Goal: Task Accomplishment & Management: Use online tool/utility

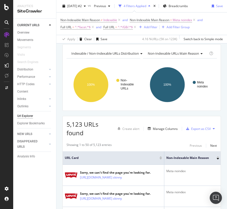
scroll to position [17, 0]
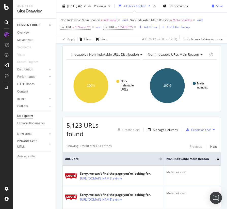
click at [150, 143] on div "Showing 1 to 50 of 5,123 entries Previous Next" at bounding box center [142, 146] width 158 height 6
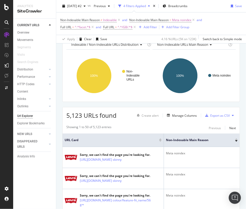
scroll to position [0, 0]
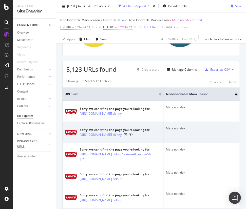
scroll to position [74, 0]
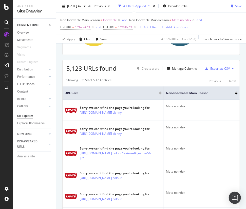
click at [178, 81] on div "Showing 1 to 50 of 5,123 entries Previous Next" at bounding box center [151, 81] width 177 height 6
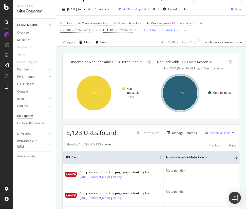
scroll to position [0, 0]
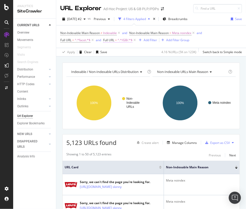
click at [123, 41] on span "^.*/GB/.*$" at bounding box center [125, 40] width 15 height 7
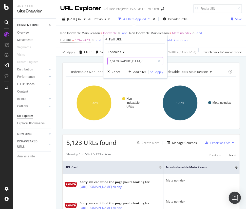
click at [114, 61] on input "/[GEOGRAPHIC_DATA]/" at bounding box center [132, 61] width 48 height 8
click at [115, 61] on input "/[GEOGRAPHIC_DATA]/" at bounding box center [132, 61] width 48 height 8
type input "/US/"
click at [158, 72] on div "Apply" at bounding box center [160, 72] width 8 height 4
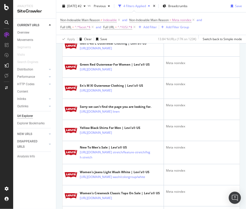
scroll to position [800, 0]
